Goal: Information Seeking & Learning: Learn about a topic

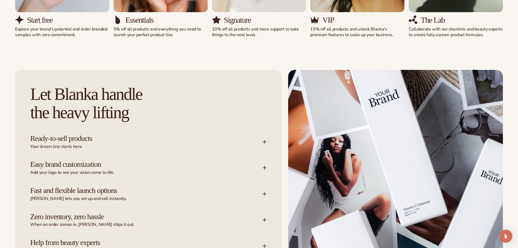
scroll to position [633, 0]
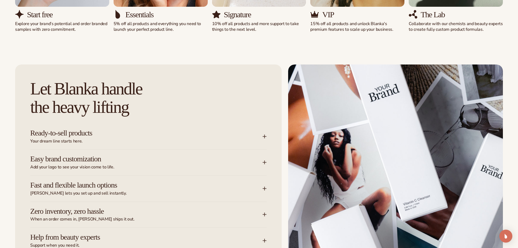
click at [230, 134] on h3 "Ready-to-sell products" at bounding box center [138, 133] width 216 height 8
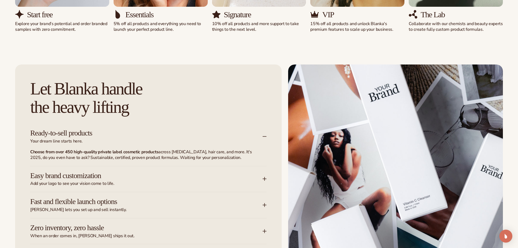
click at [230, 134] on h3 "Ready-to-sell products" at bounding box center [138, 133] width 216 height 8
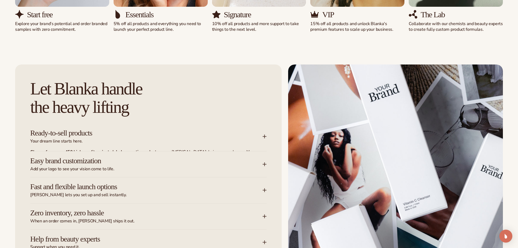
click at [245, 166] on span "Add your logo to see your vision come to life." at bounding box center [146, 169] width 232 height 6
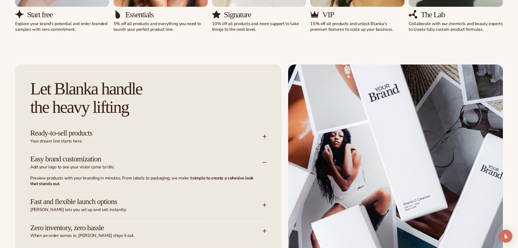
click at [246, 167] on span "Add your logo to see your vision come to life." at bounding box center [146, 167] width 232 height 6
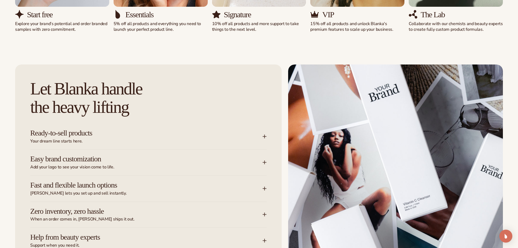
drag, startPoint x: 258, startPoint y: 185, endPoint x: 259, endPoint y: 188, distance: 3.9
click at [258, 185] on div "Fast and flexible launch options Blanka lets you set up and sell instantly." at bounding box center [146, 188] width 232 height 15
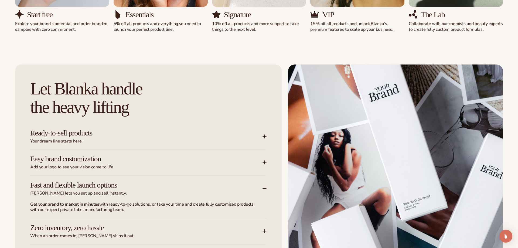
click at [263, 196] on div "Fast and flexible launch options Blanka lets you set up and sell instantly." at bounding box center [148, 189] width 236 height 26
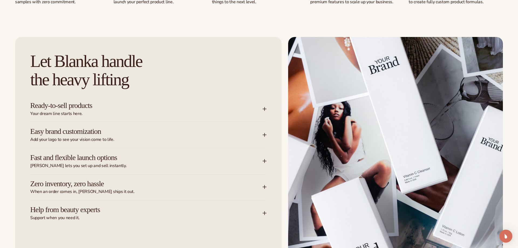
click at [259, 187] on div "Zero inventory, zero hassle When an order comes in, Blanka ships it out." at bounding box center [146, 187] width 232 height 15
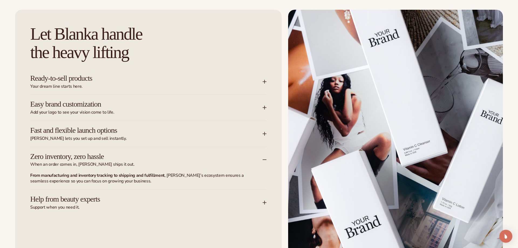
scroll to position [688, 0]
click at [262, 157] on div "Zero inventory, zero hassle When an order comes in, Blanka ships it out." at bounding box center [146, 159] width 232 height 15
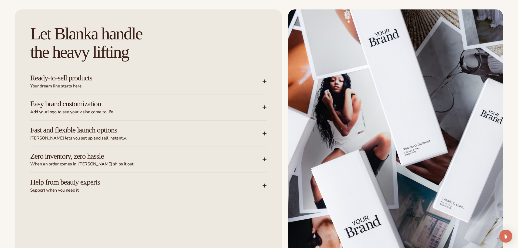
click at [266, 186] on icon at bounding box center [265, 186] width 4 height 0
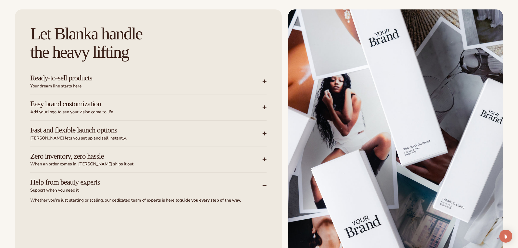
click at [260, 188] on span "Support when you need it." at bounding box center [146, 191] width 232 height 6
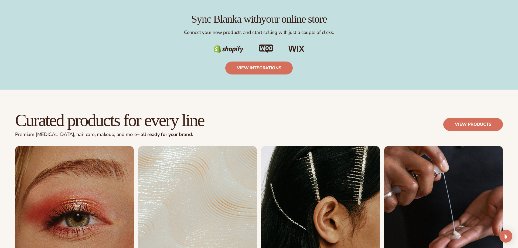
scroll to position [1129, 0]
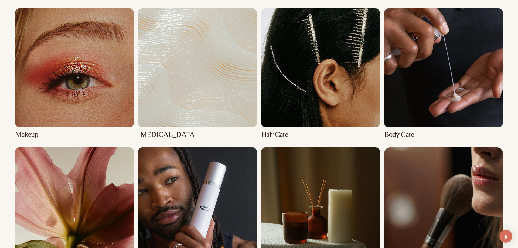
click at [202, 89] on link "2 / 8" at bounding box center [197, 73] width 119 height 130
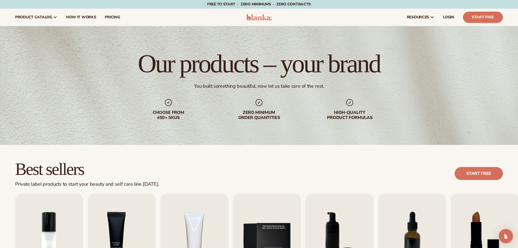
click at [510, 233] on div "Open Intercom Messenger" at bounding box center [506, 236] width 14 height 14
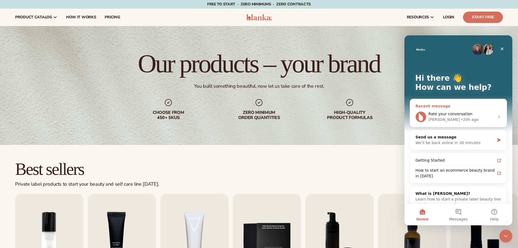
click at [462, 114] on span "Rate your conversation" at bounding box center [451, 114] width 44 height 4
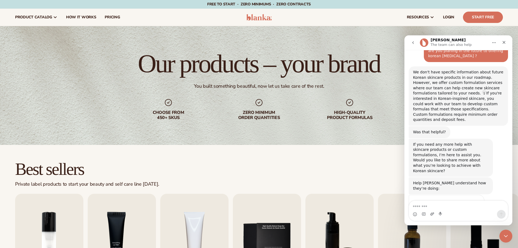
scroll to position [182, 0]
type textarea "**********"
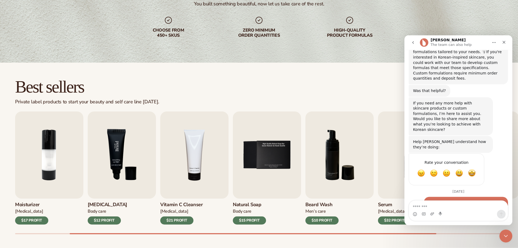
scroll to position [83, 0]
click at [190, 158] on img "4 / 9" at bounding box center [194, 154] width 68 height 87
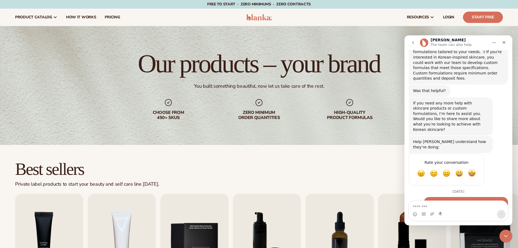
scroll to position [213, 0]
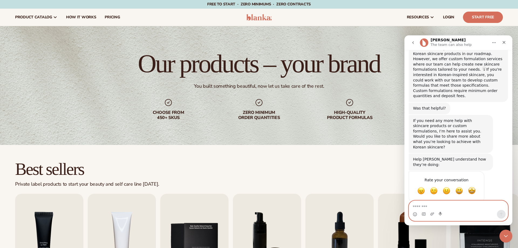
click at [456, 204] on textarea "Message…" at bounding box center [458, 205] width 99 height 9
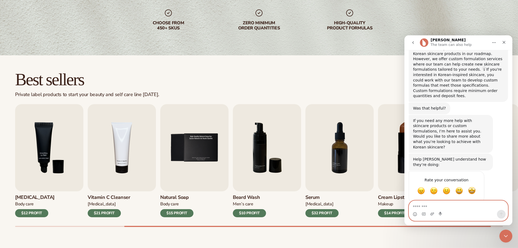
scroll to position [0, 0]
